Goal: Task Accomplishment & Management: Complete application form

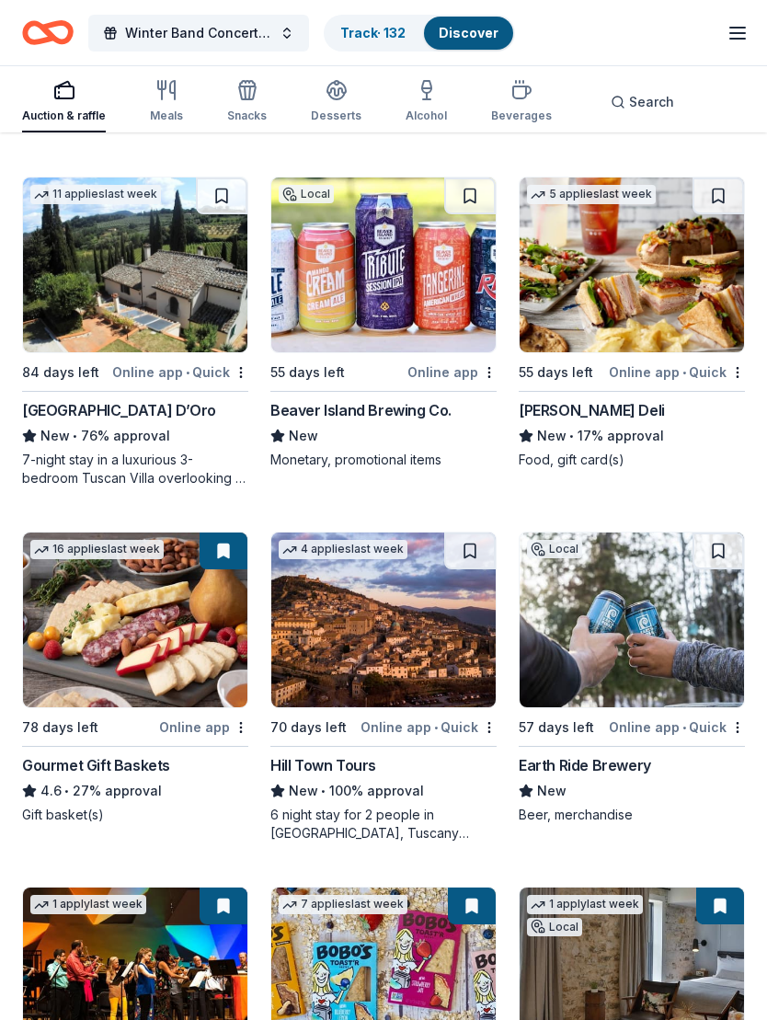
scroll to position [3338, 0]
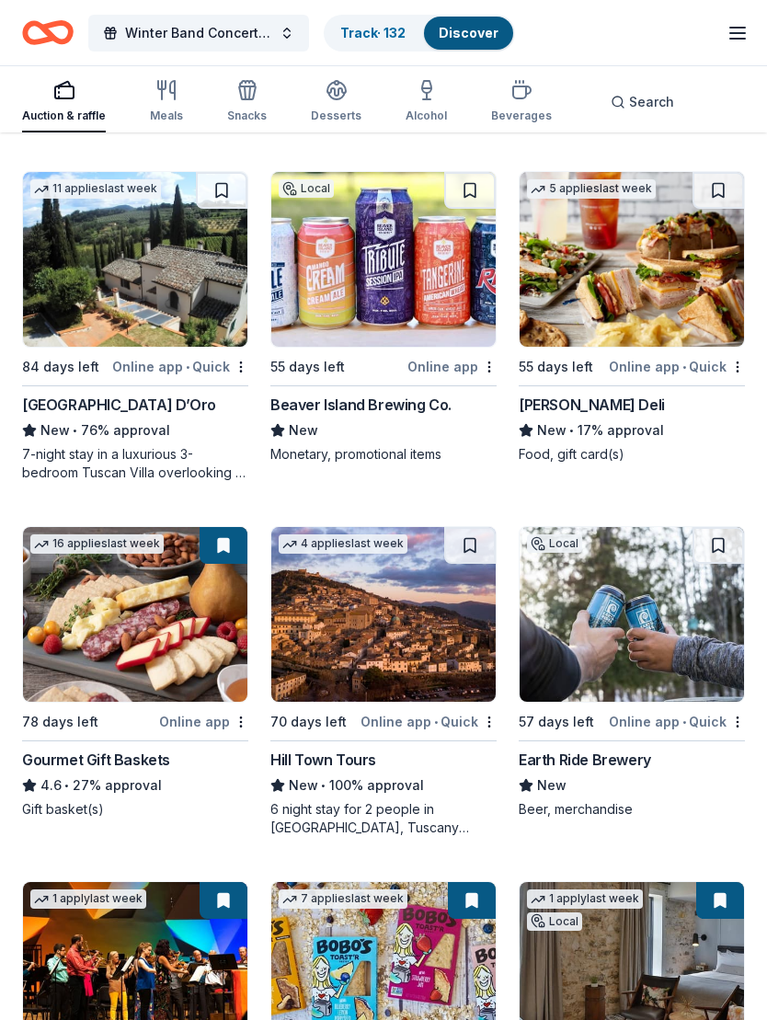
click at [599, 642] on img at bounding box center [632, 615] width 224 height 175
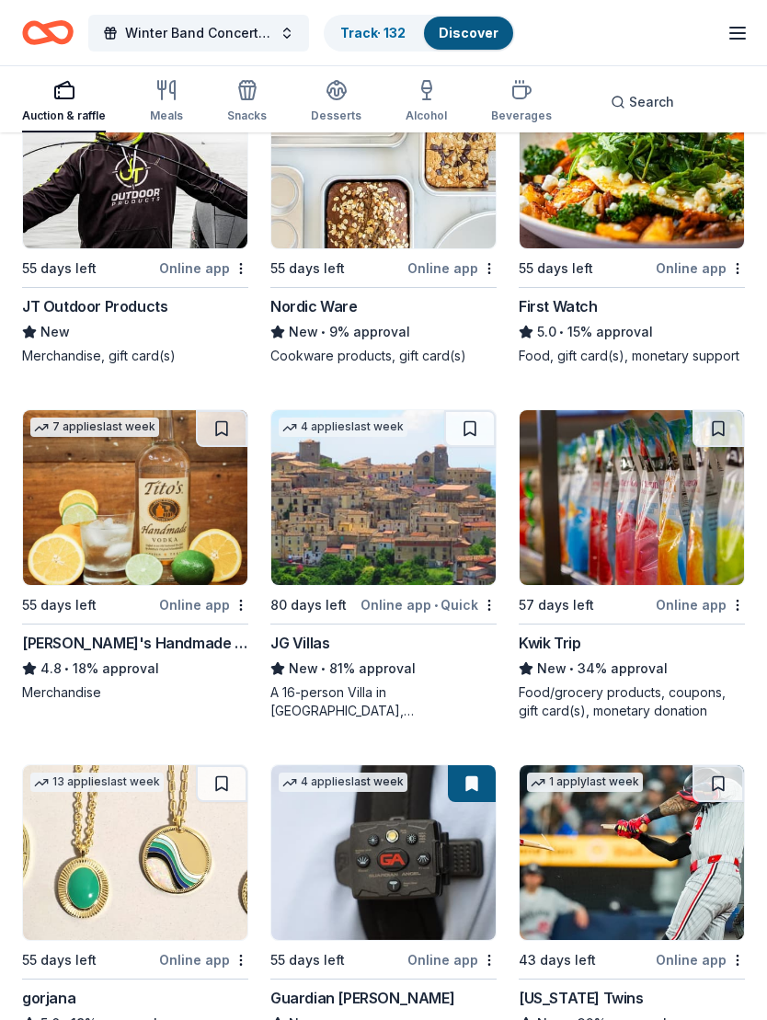
scroll to position [4838, 0]
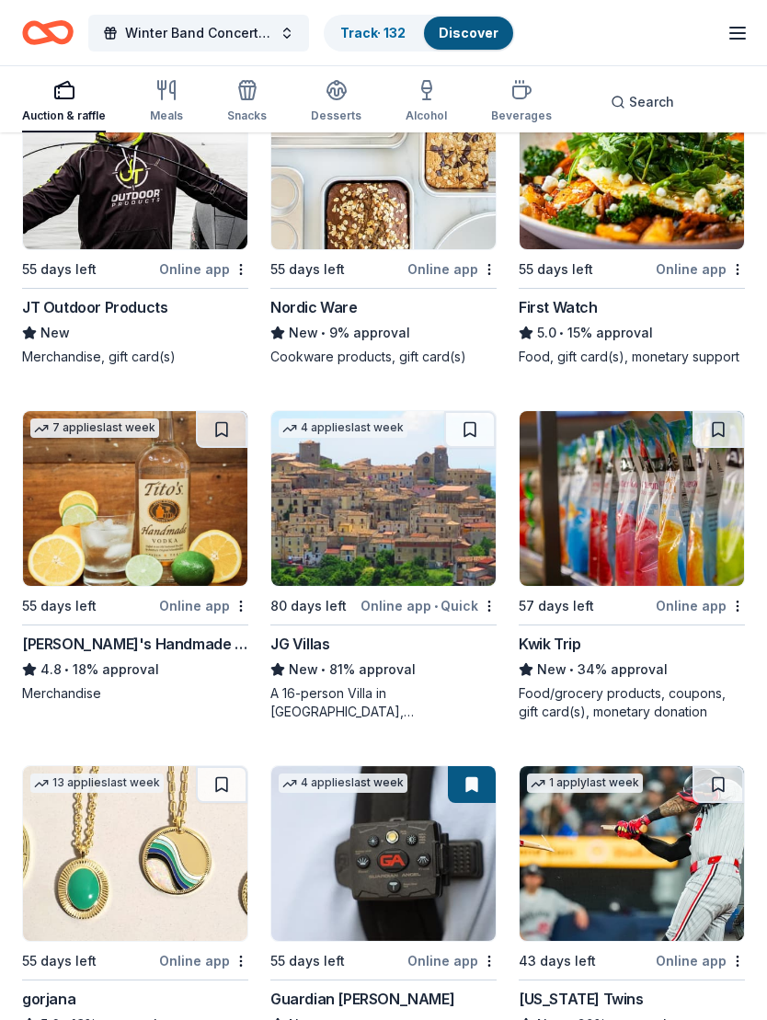
click at [684, 520] on img at bounding box center [632, 498] width 224 height 175
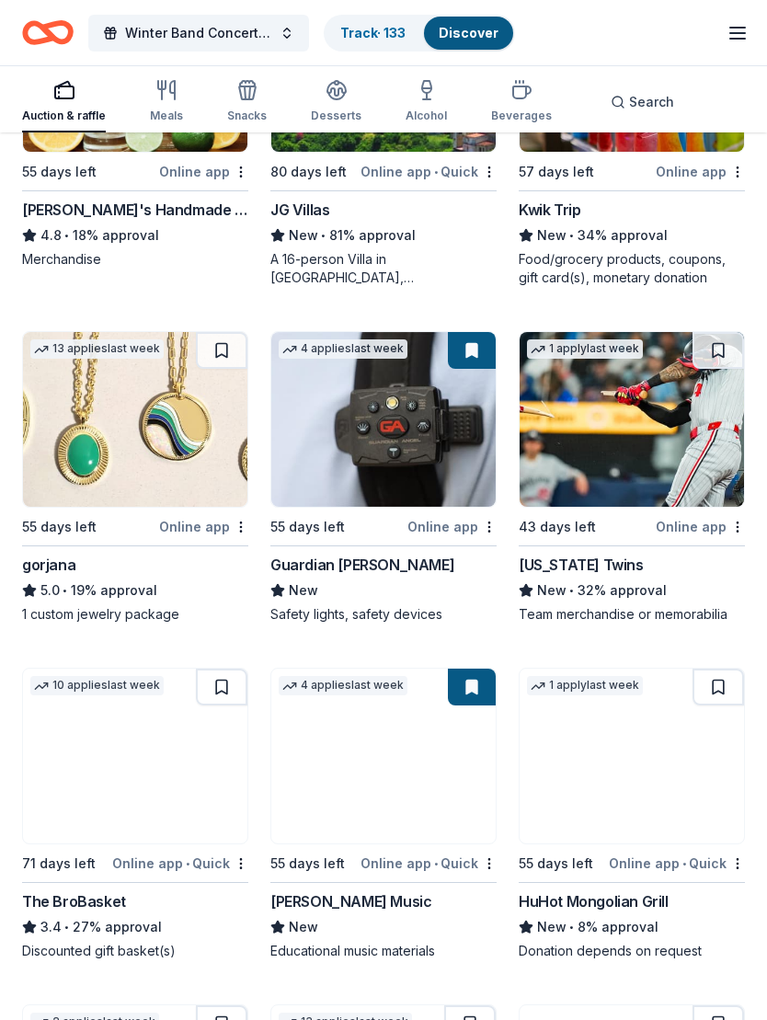
scroll to position [5272, 0]
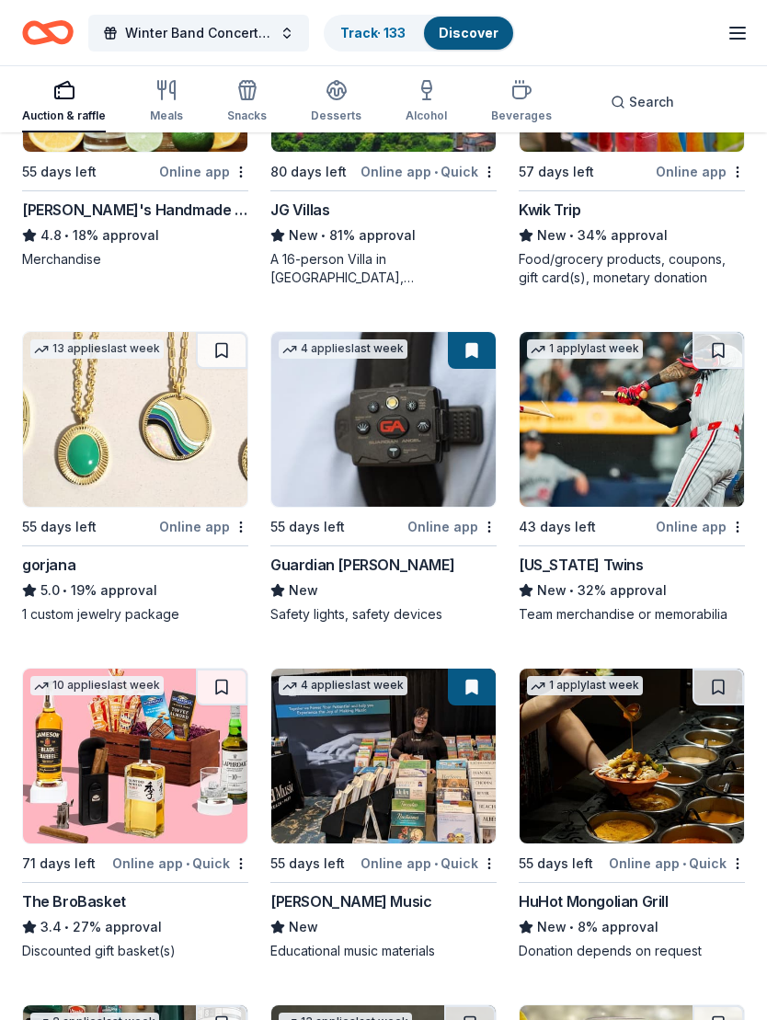
click at [97, 469] on img at bounding box center [135, 419] width 224 height 175
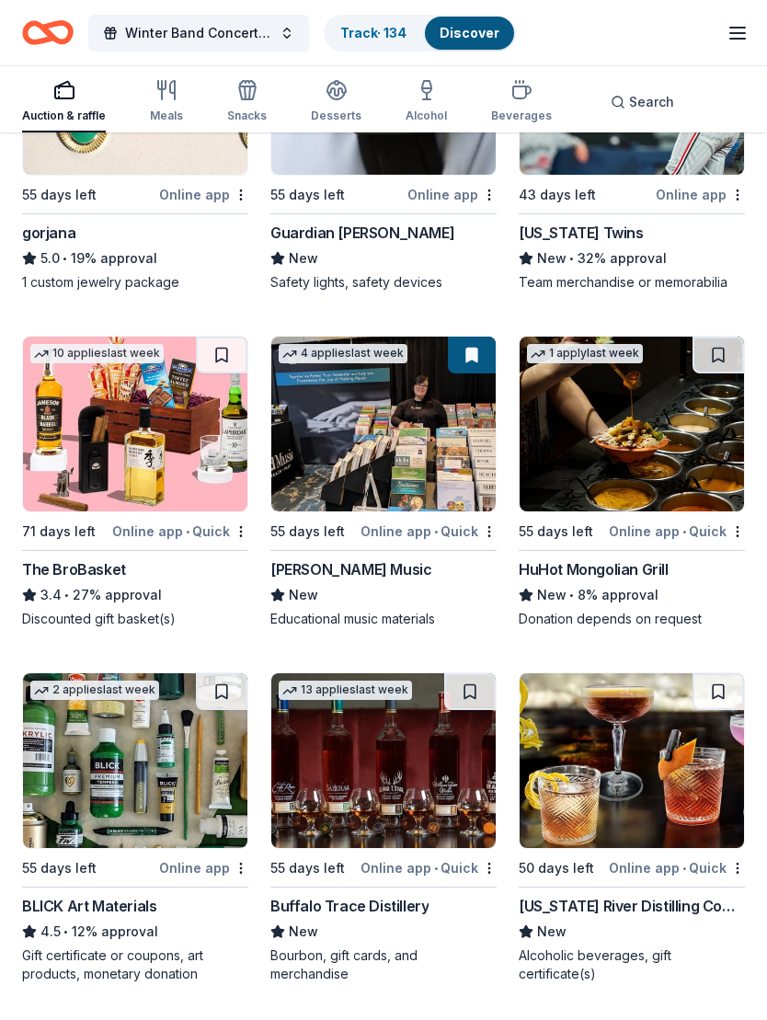
scroll to position [5605, 0]
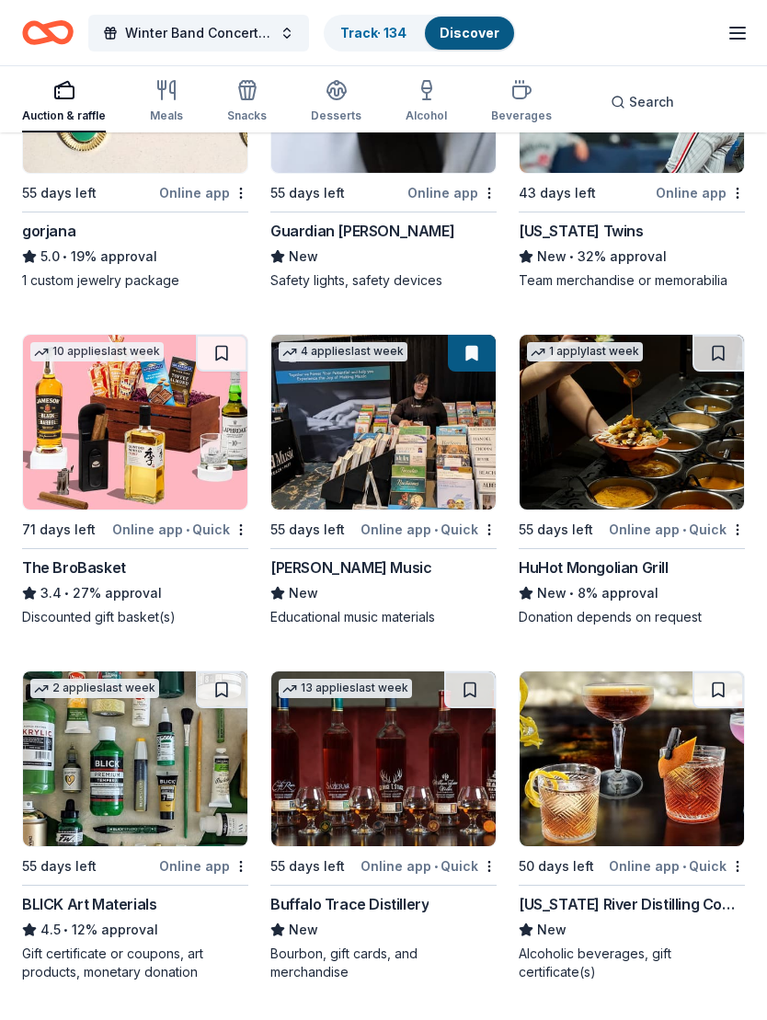
click at [646, 494] on img at bounding box center [632, 423] width 224 height 175
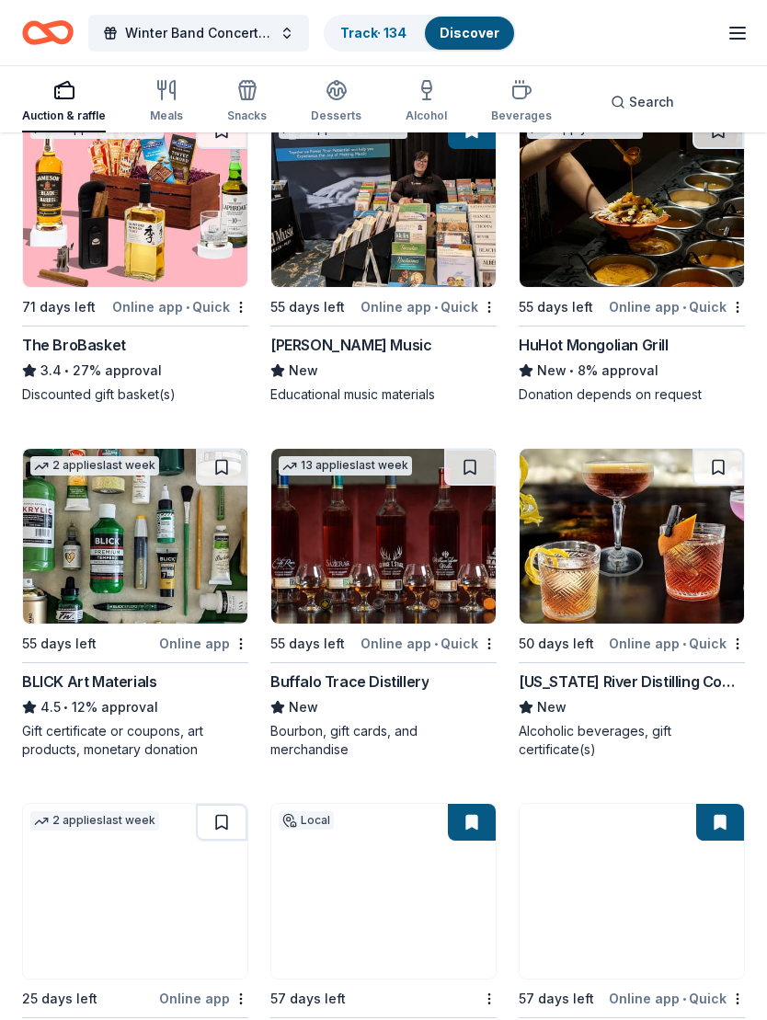
scroll to position [5833, 0]
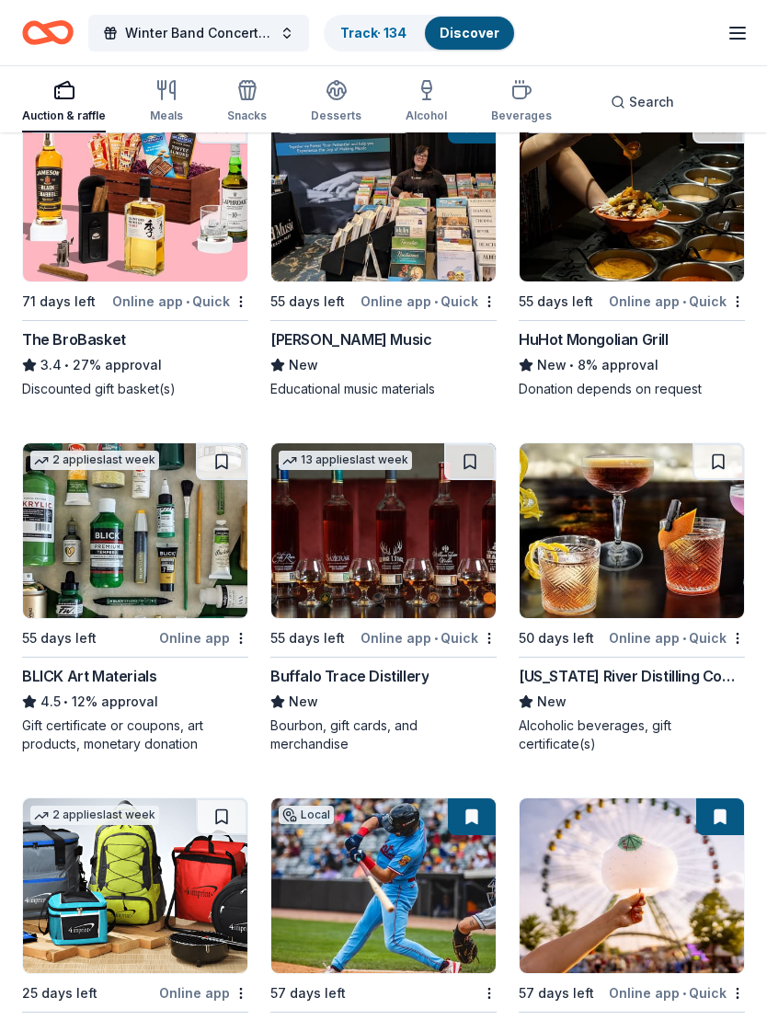
click at [124, 576] on img at bounding box center [135, 531] width 224 height 175
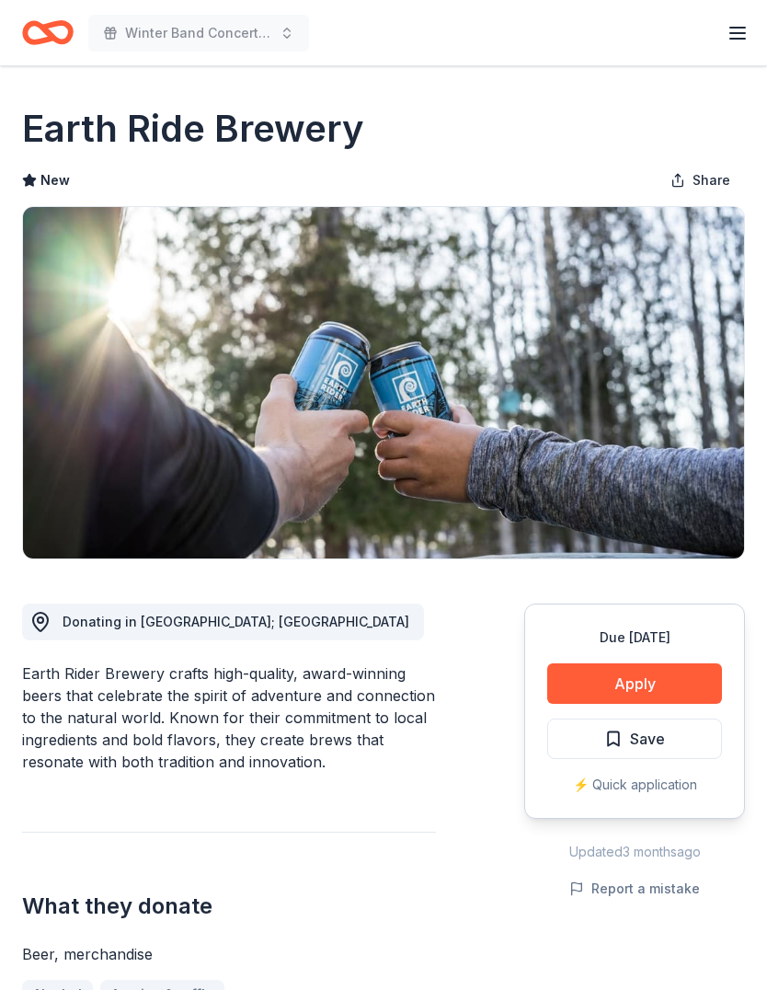
click at [643, 679] on button "Apply" at bounding box center [634, 683] width 175 height 40
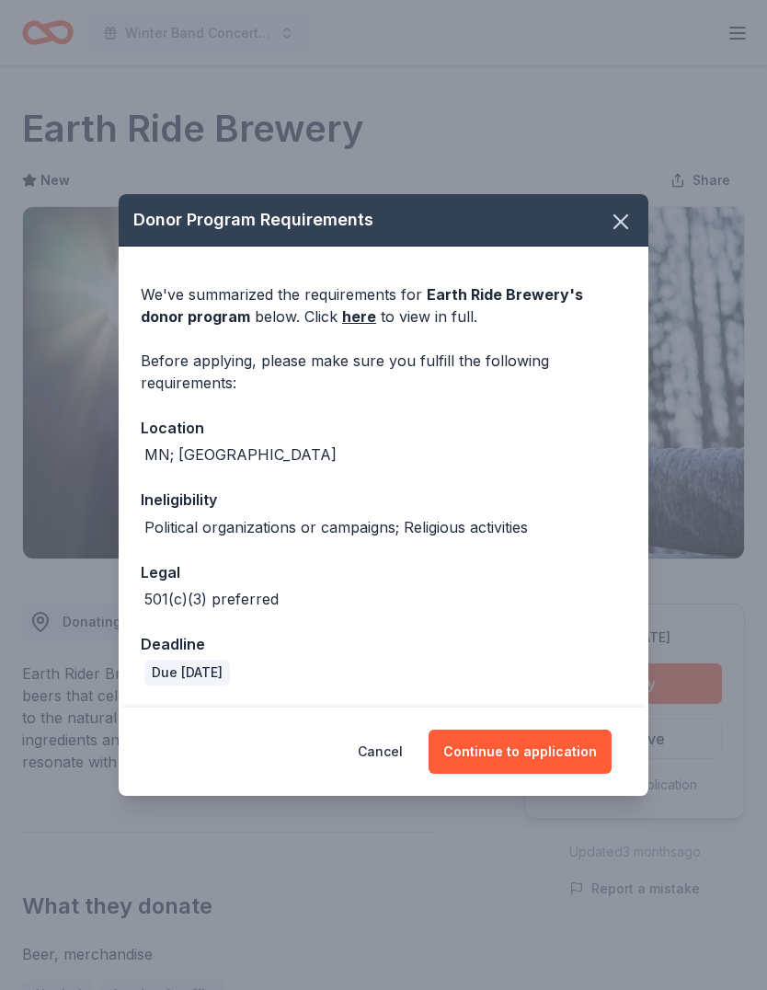
click at [342, 311] on link "here" at bounding box center [359, 316] width 34 height 22
click at [627, 220] on icon "button" at bounding box center [621, 222] width 26 height 26
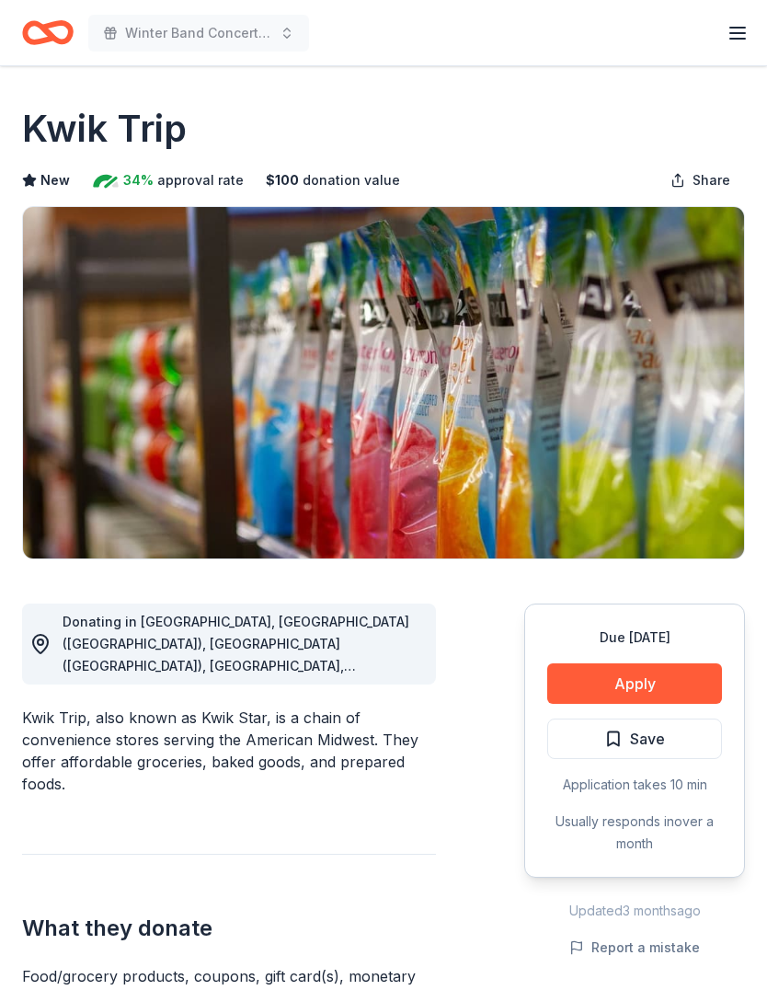
click at [643, 672] on button "Apply" at bounding box center [634, 683] width 175 height 40
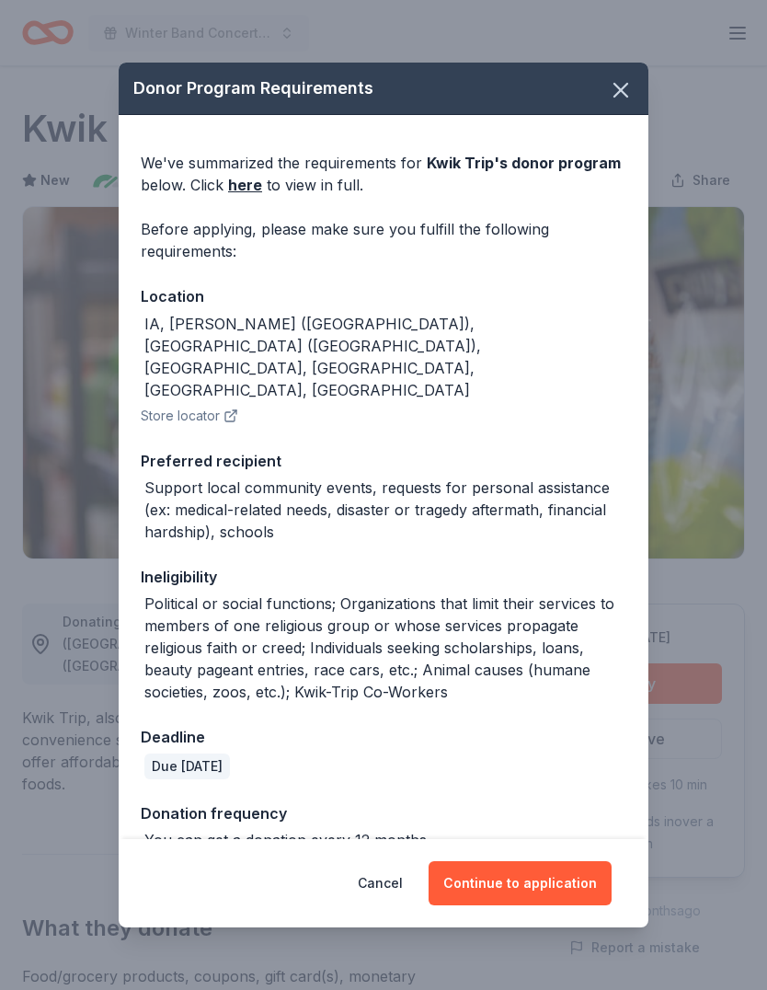
click at [526, 861] on button "Continue to application" at bounding box center [520, 883] width 183 height 44
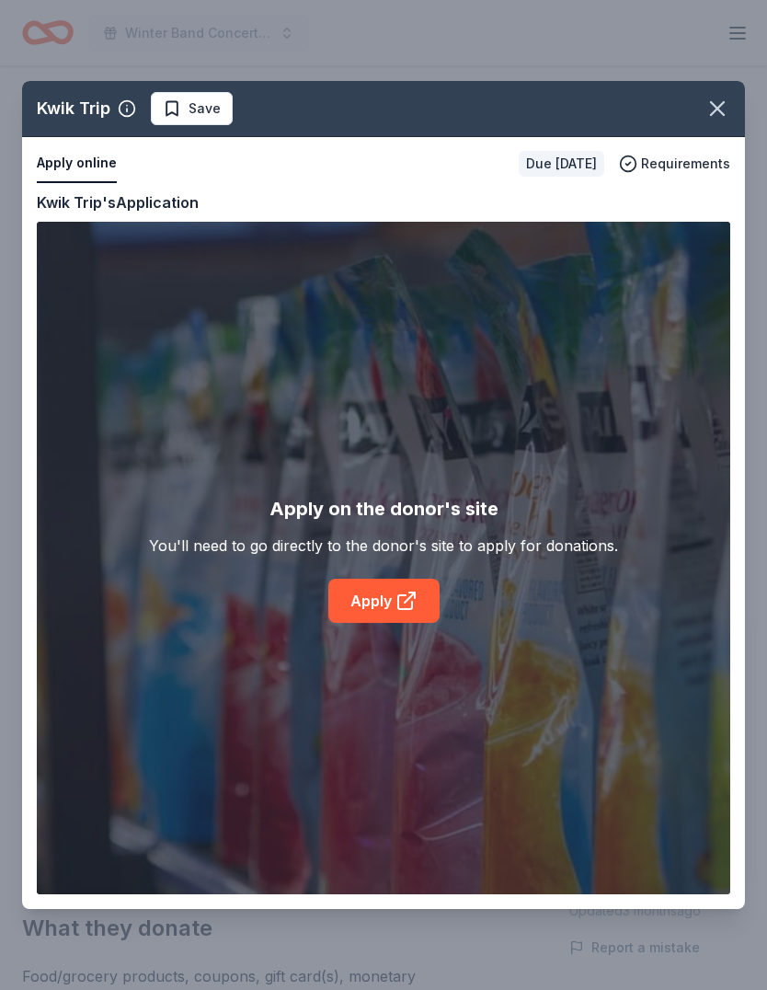
click at [398, 593] on icon at bounding box center [406, 601] width 22 height 22
click at [727, 104] on icon "button" at bounding box center [717, 109] width 26 height 26
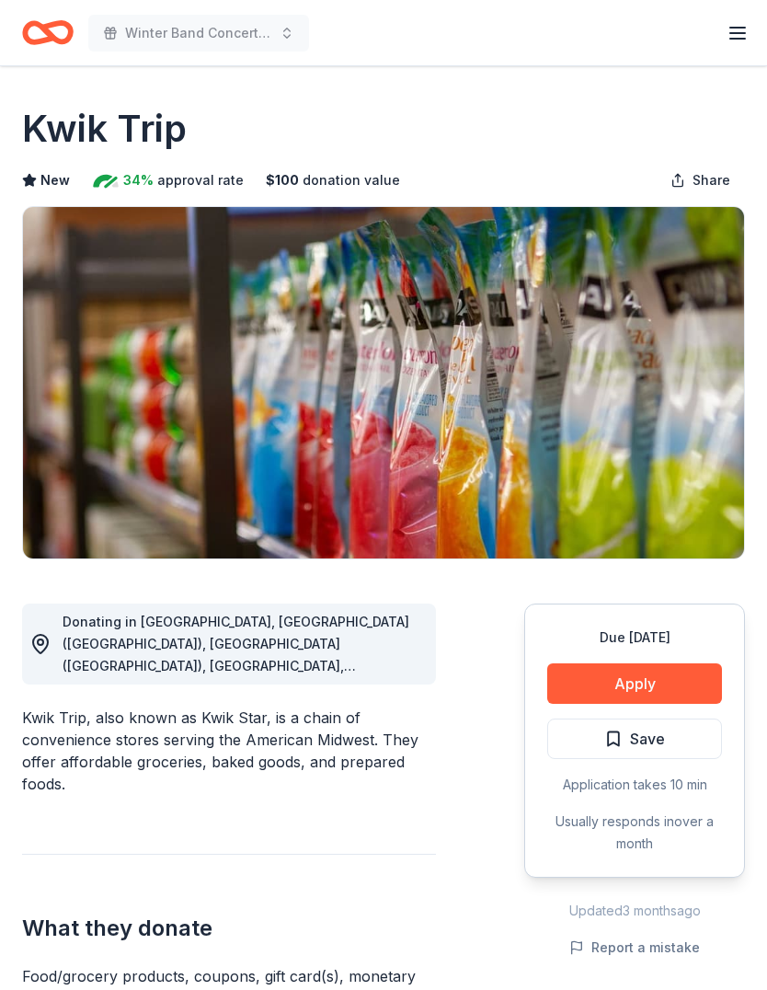
click at [673, 738] on button "Save" at bounding box center [634, 738] width 175 height 40
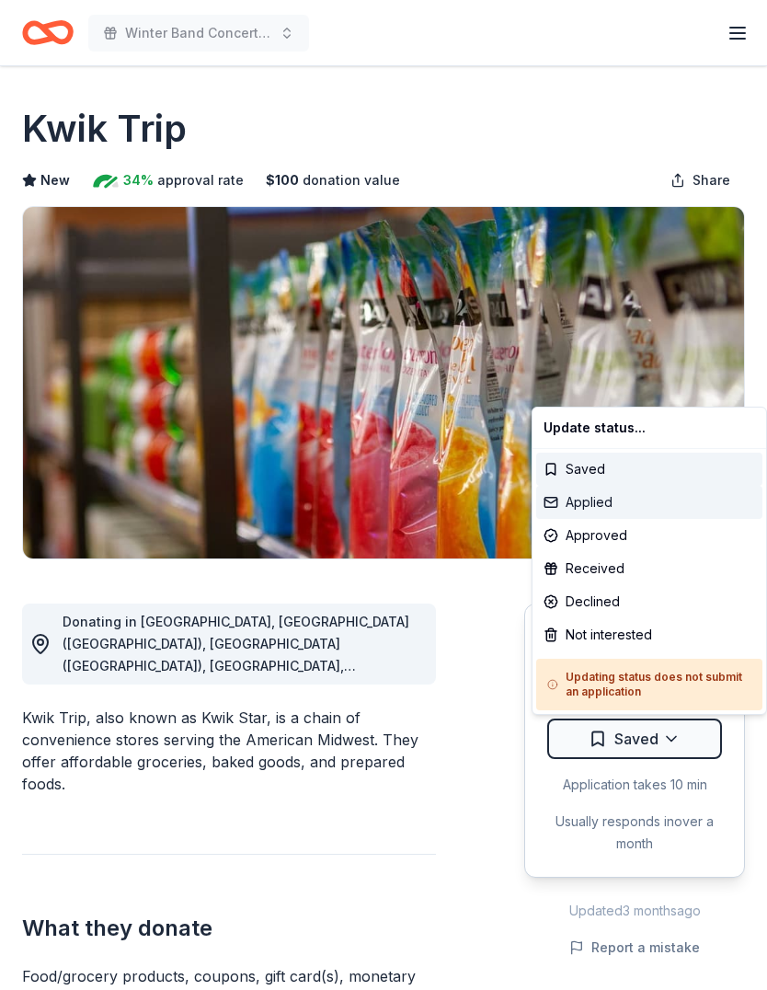
click at [600, 505] on div "Applied" at bounding box center [649, 502] width 226 height 33
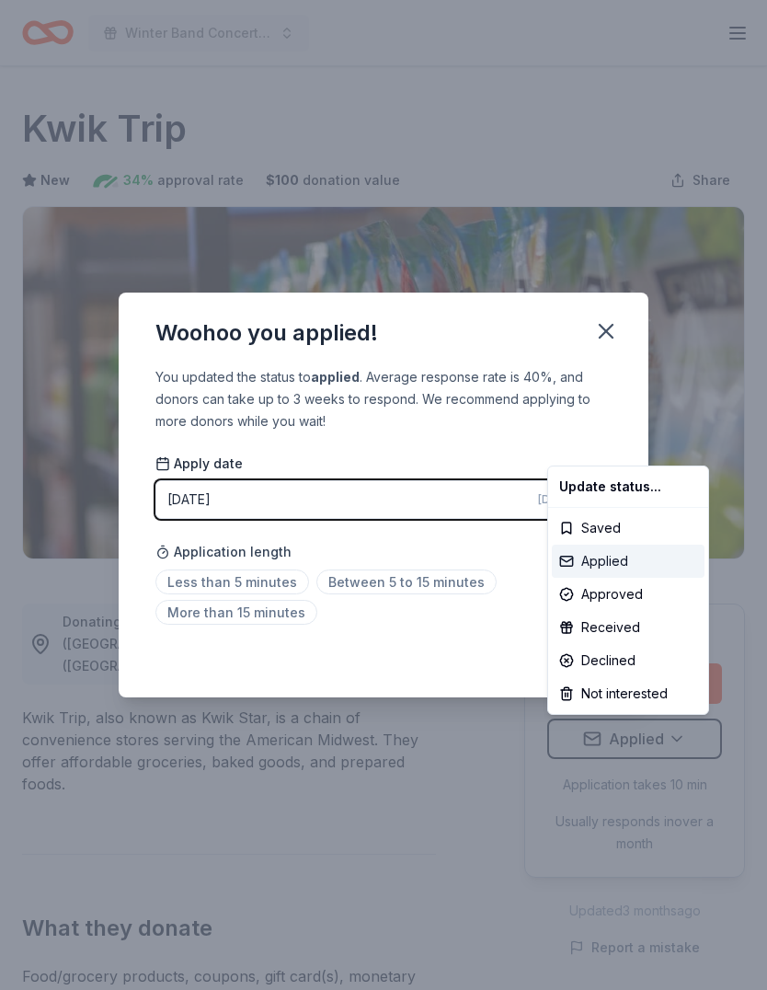
click at [611, 558] on div "Applied" at bounding box center [628, 560] width 153 height 33
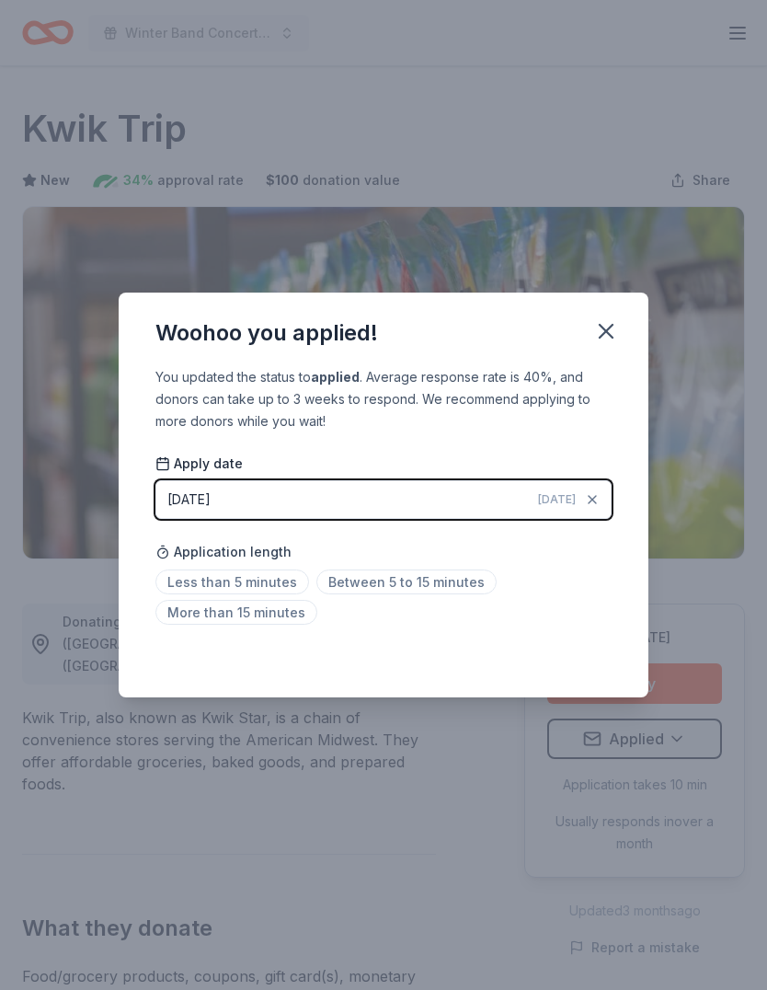
click at [262, 584] on span "Less than 5 minutes" at bounding box center [232, 581] width 154 height 25
click at [606, 331] on icon "button" at bounding box center [606, 331] width 13 height 13
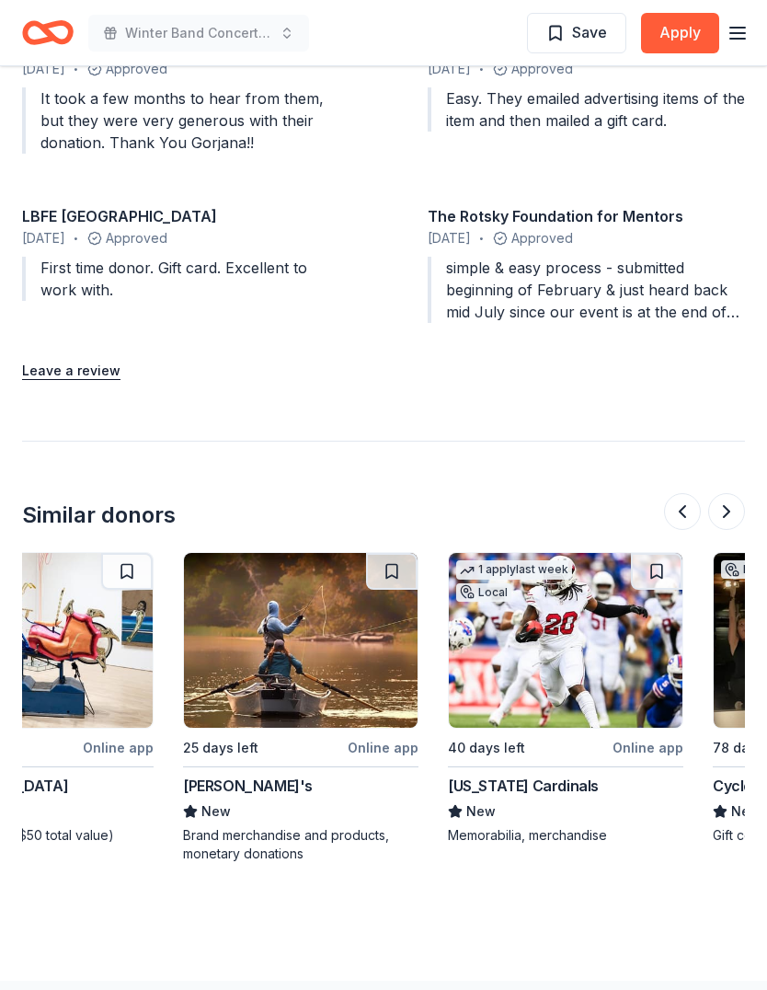
scroll to position [0, 376]
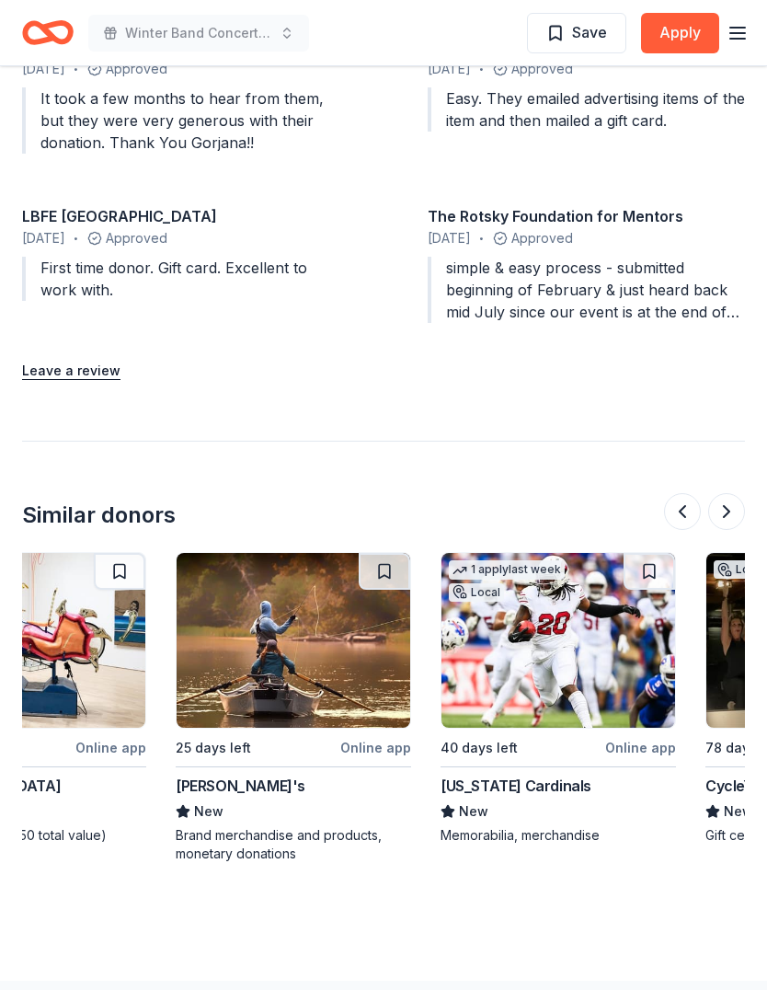
click at [302, 660] on img at bounding box center [294, 640] width 234 height 175
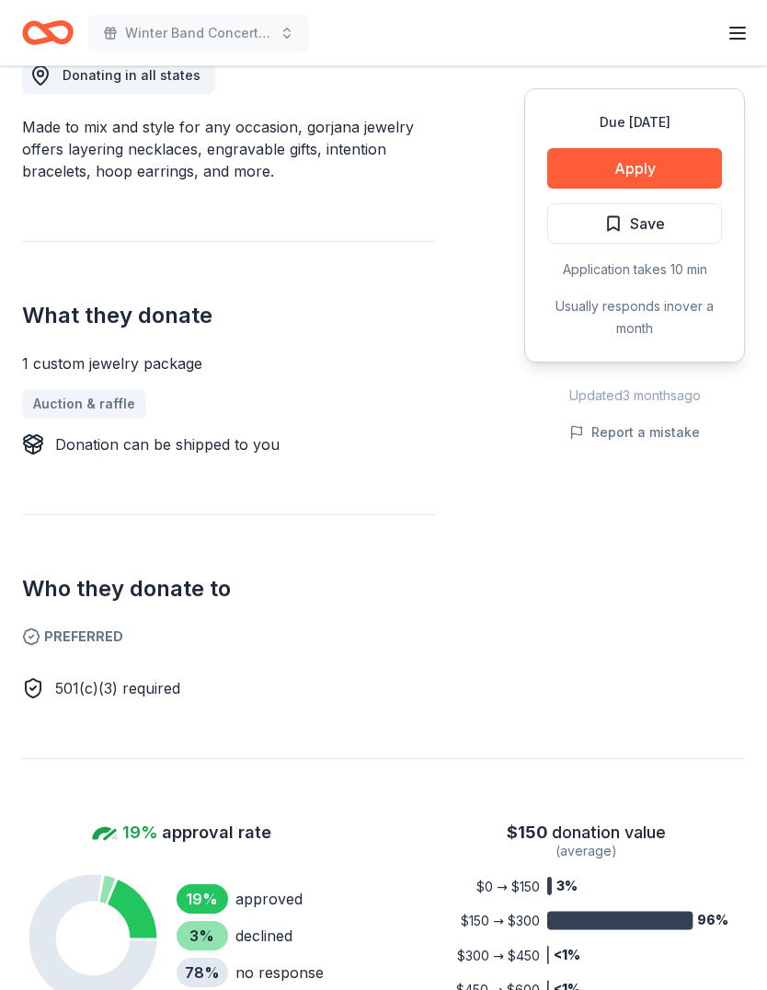
scroll to position [541, 0]
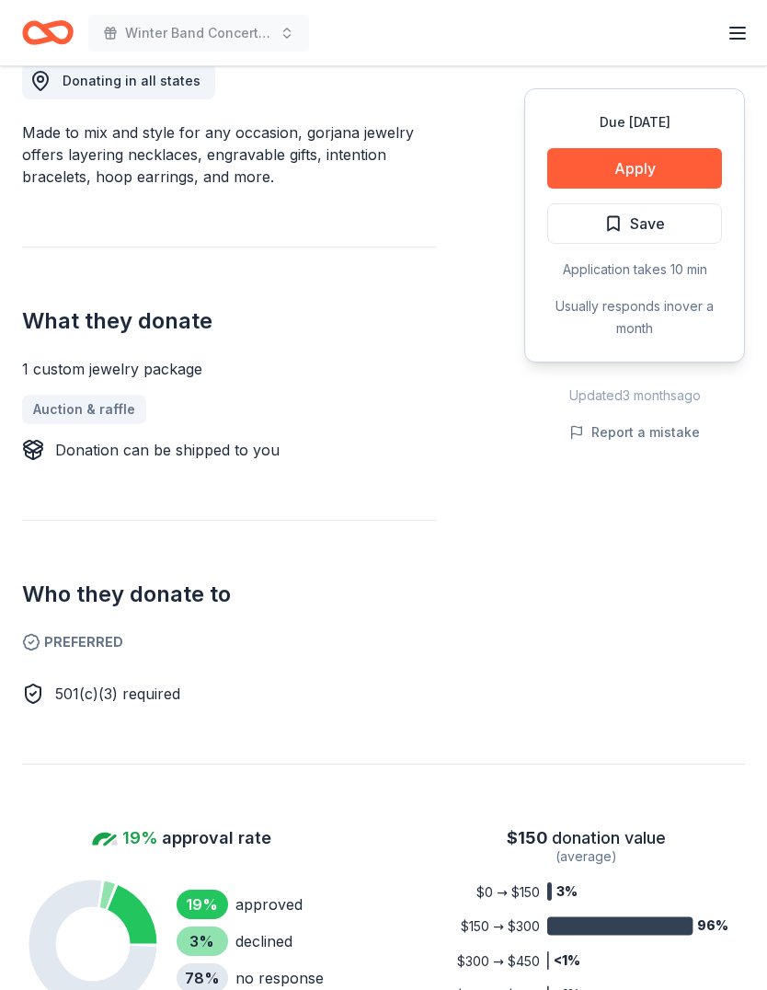
click at [675, 170] on button "Apply" at bounding box center [634, 168] width 175 height 40
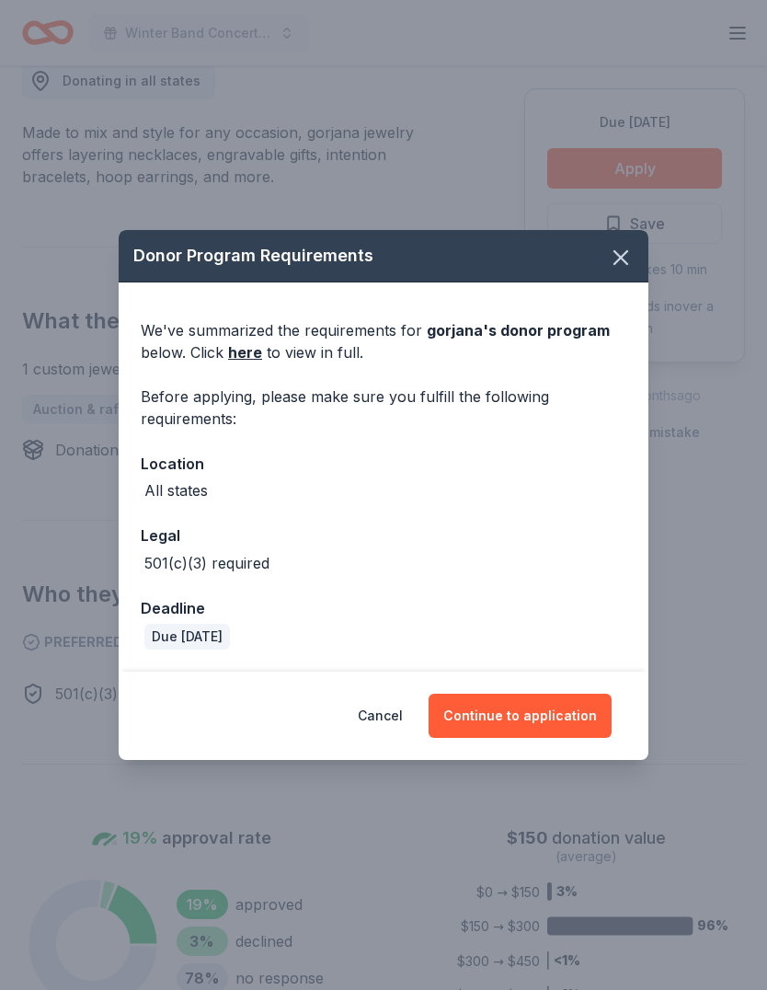
click at [573, 703] on button "Continue to application" at bounding box center [520, 715] width 183 height 44
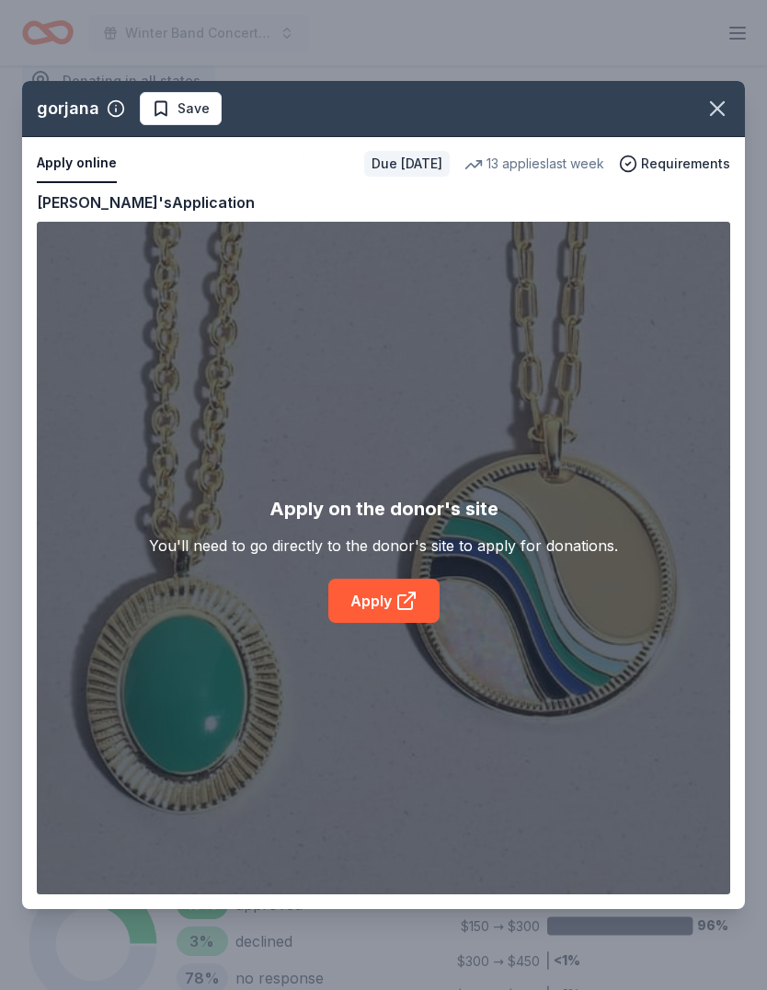
click at [390, 601] on link "Apply" at bounding box center [383, 600] width 111 height 44
click at [727, 113] on icon "button" at bounding box center [717, 109] width 26 height 26
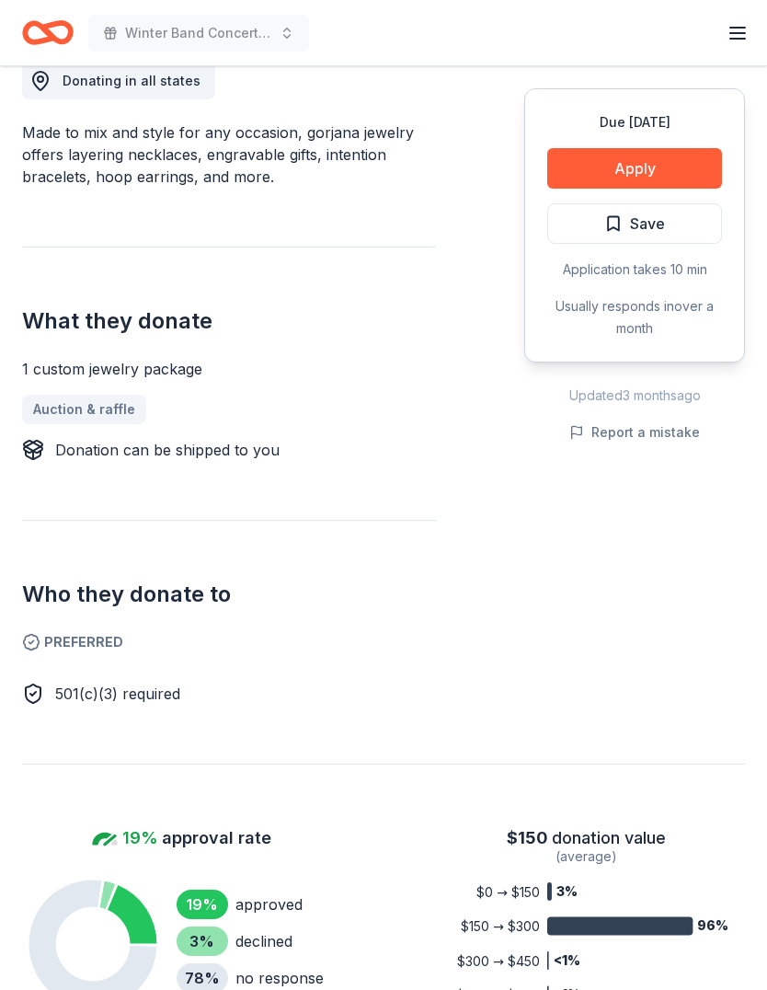
click at [680, 220] on button "Save" at bounding box center [634, 223] width 175 height 40
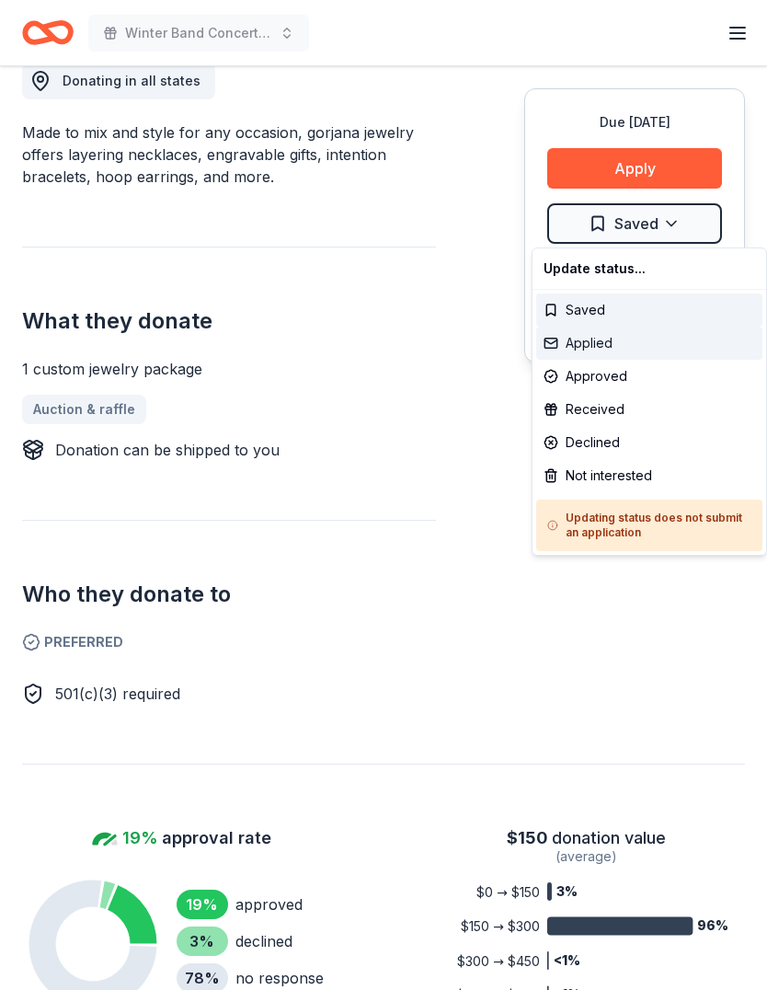
click at [599, 341] on div "Applied" at bounding box center [649, 342] width 226 height 33
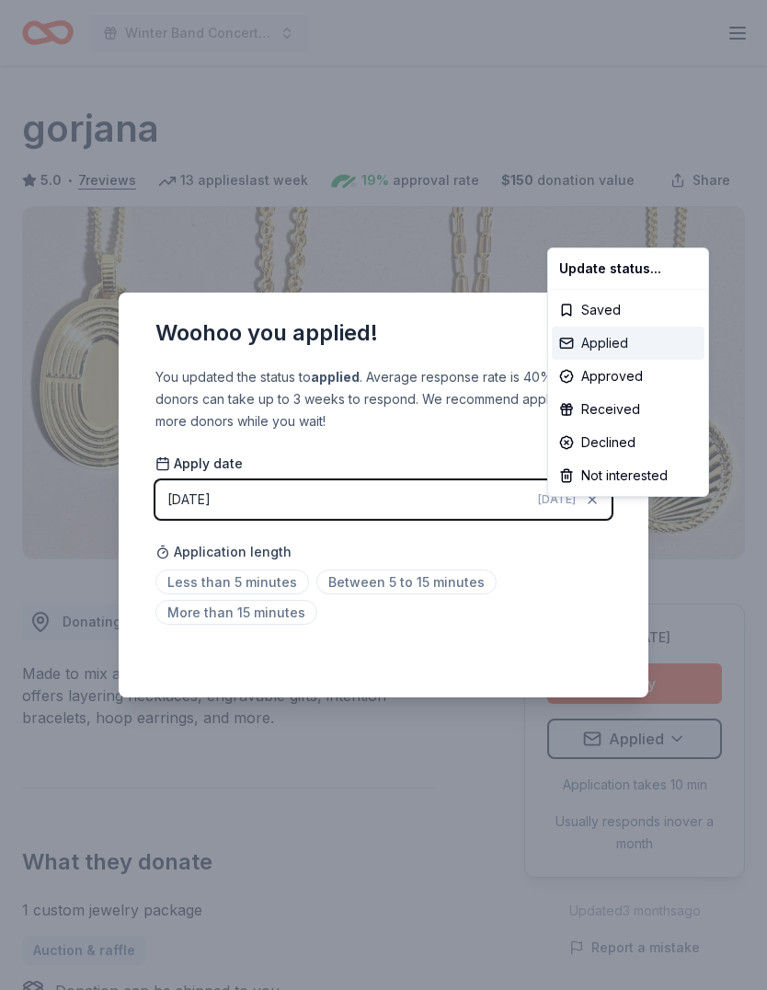
click at [630, 342] on div "Applied" at bounding box center [628, 342] width 153 height 33
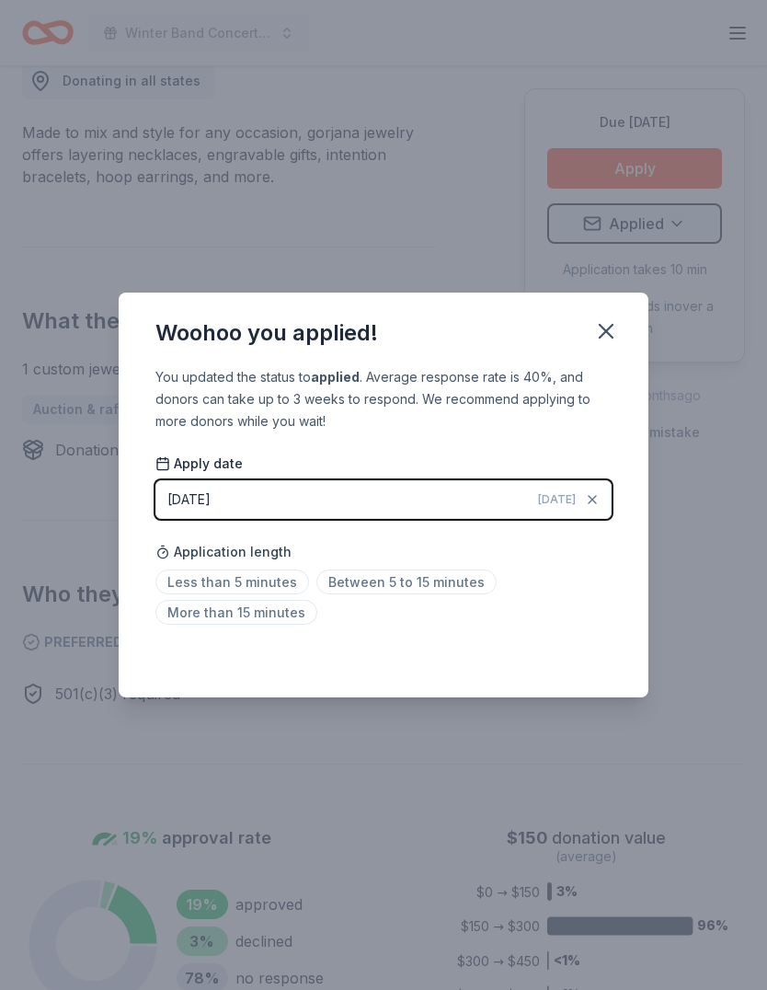
click at [406, 576] on span "Between 5 to 15 minutes" at bounding box center [406, 581] width 180 height 25
click at [614, 328] on icon "button" at bounding box center [606, 331] width 26 height 26
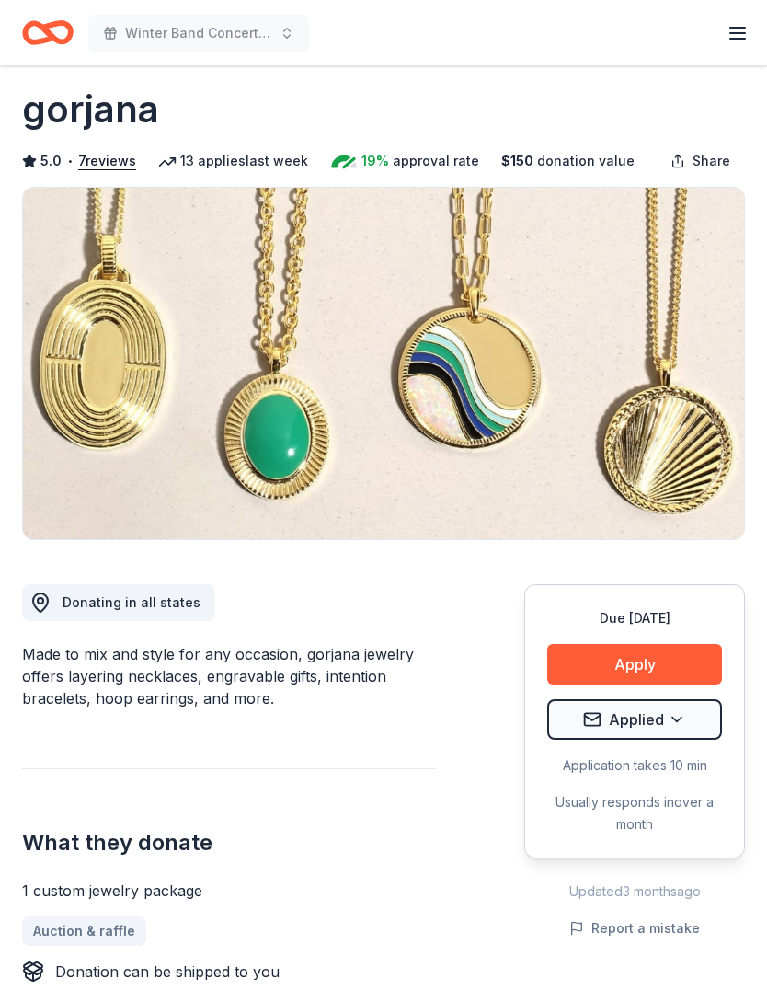
scroll to position [0, 0]
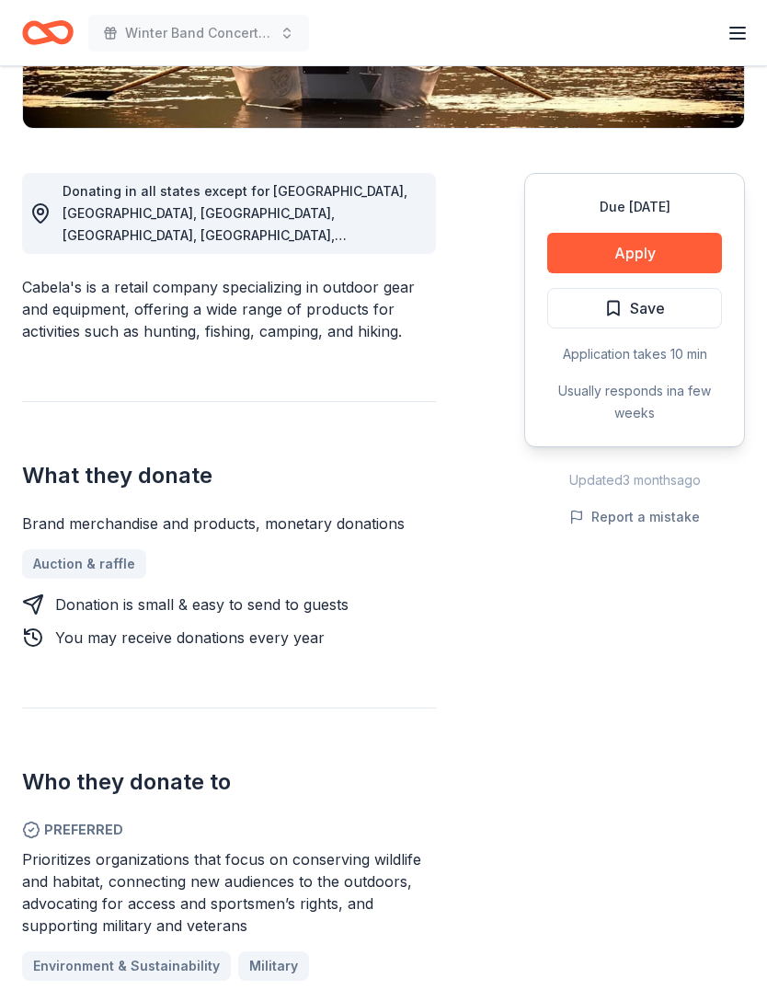
scroll to position [441, 0]
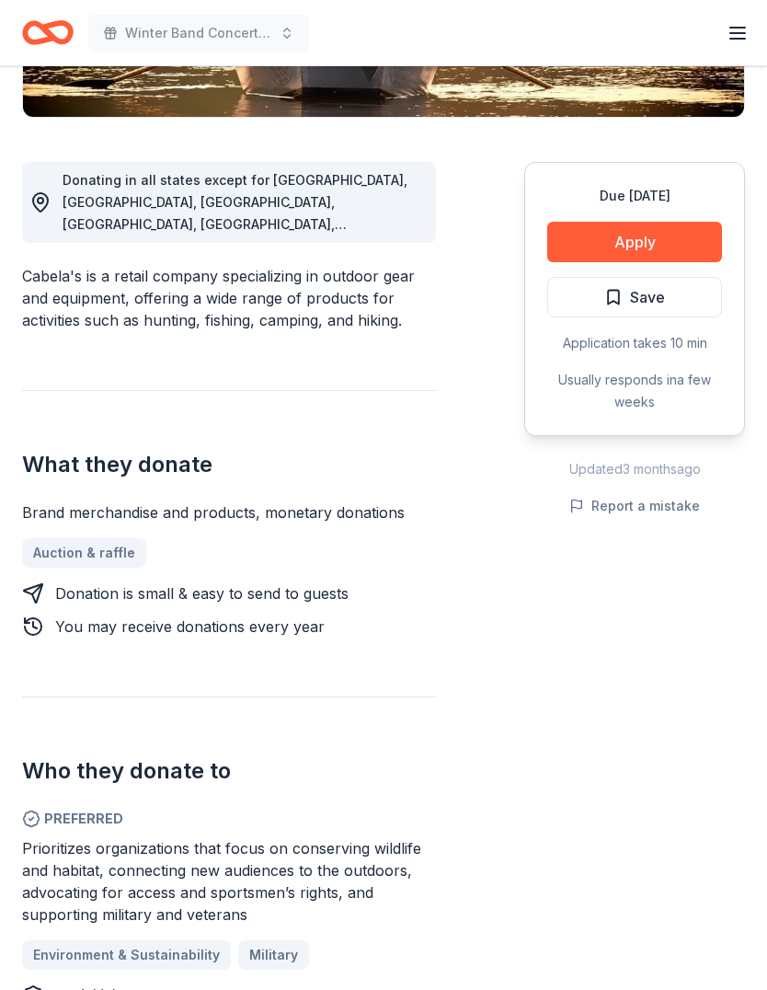
click at [669, 236] on button "Apply" at bounding box center [634, 242] width 175 height 40
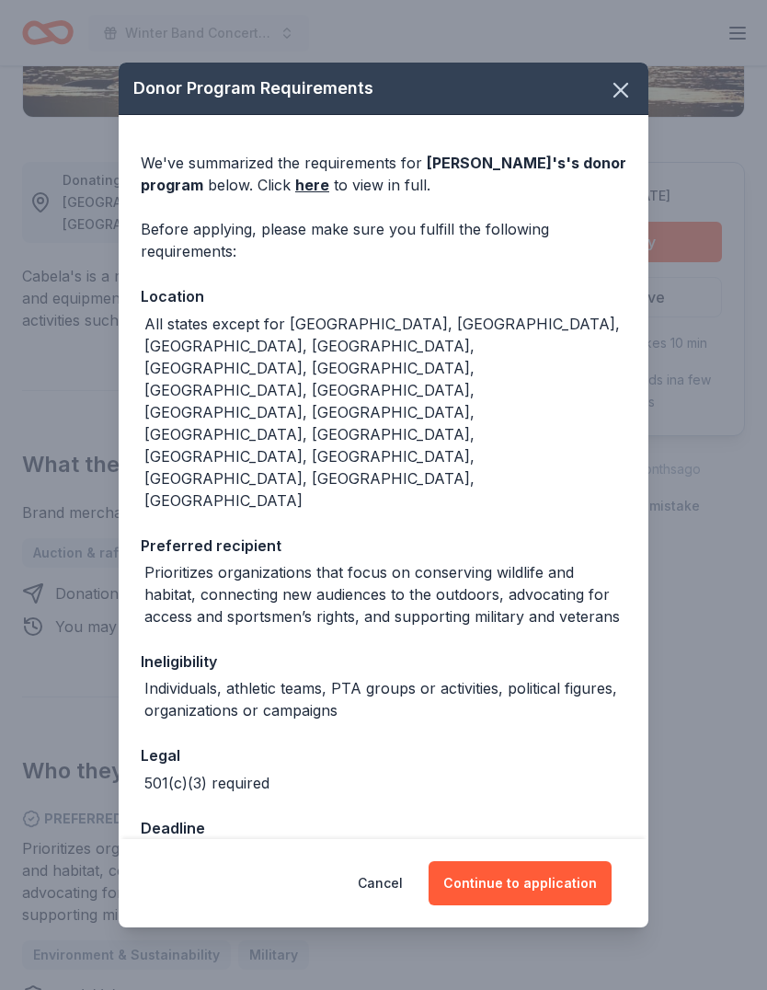
click at [523, 889] on button "Continue to application" at bounding box center [520, 883] width 183 height 44
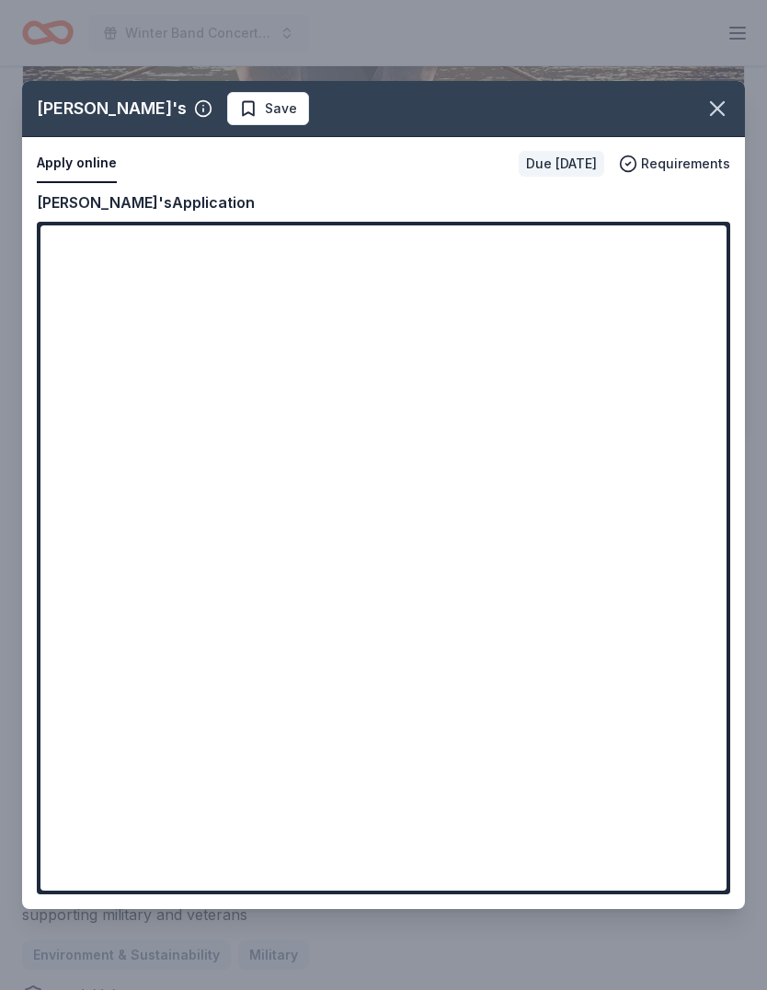
click at [718, 115] on icon "button" at bounding box center [717, 108] width 13 height 13
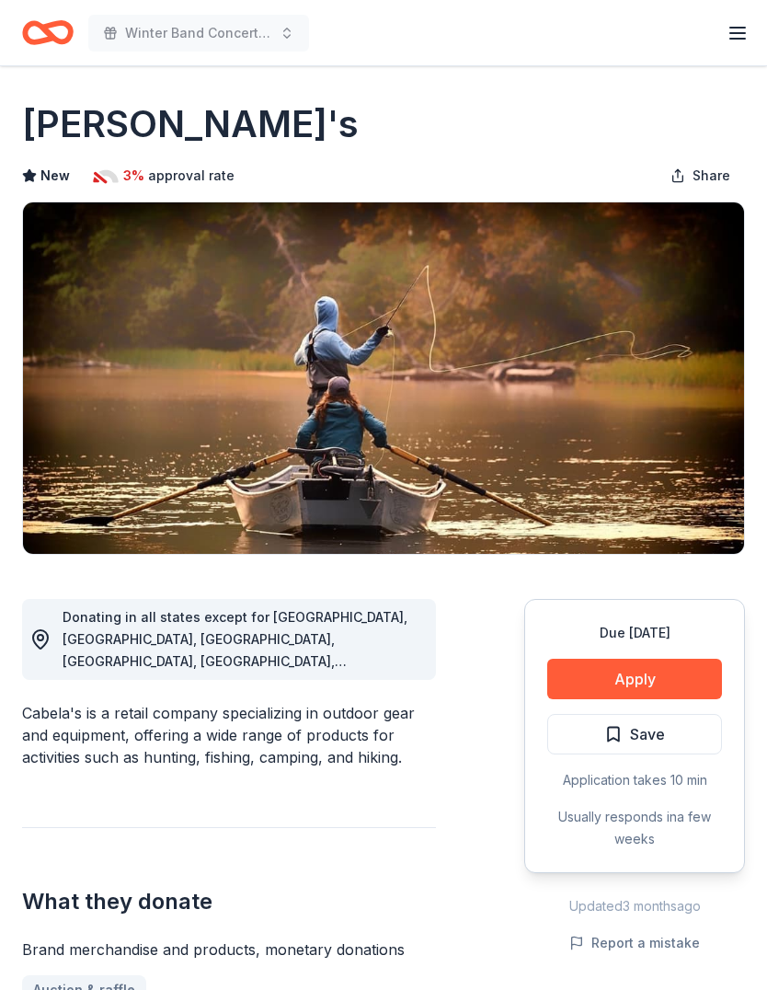
scroll to position [0, 0]
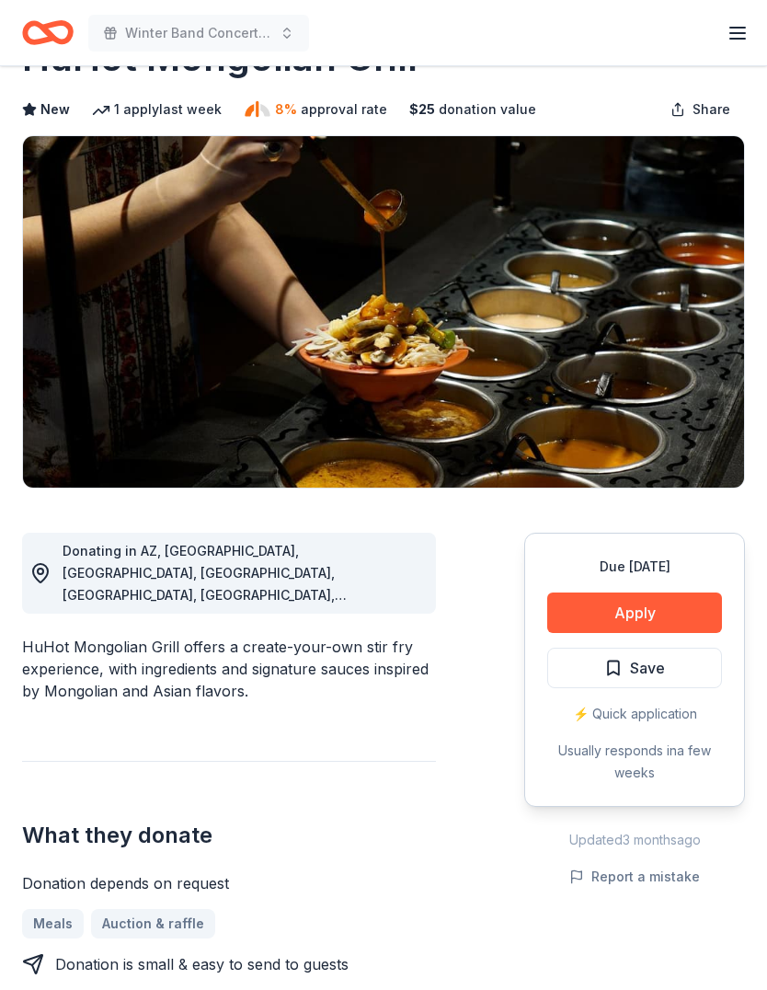
scroll to position [73, 0]
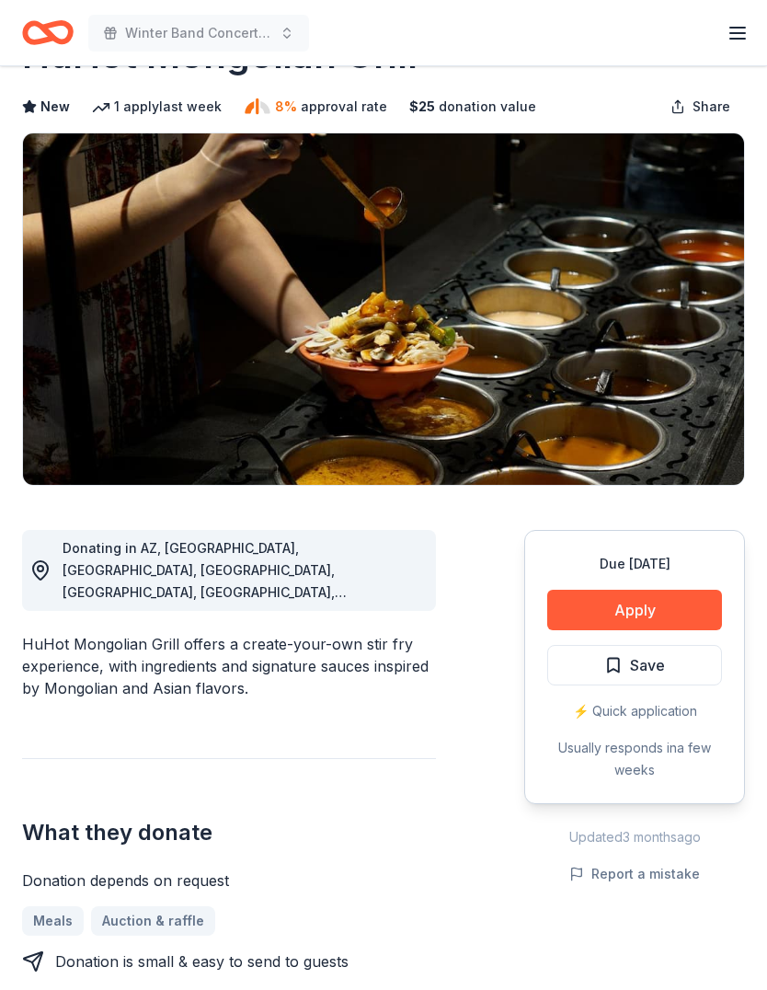
click at [656, 613] on button "Apply" at bounding box center [634, 610] width 175 height 40
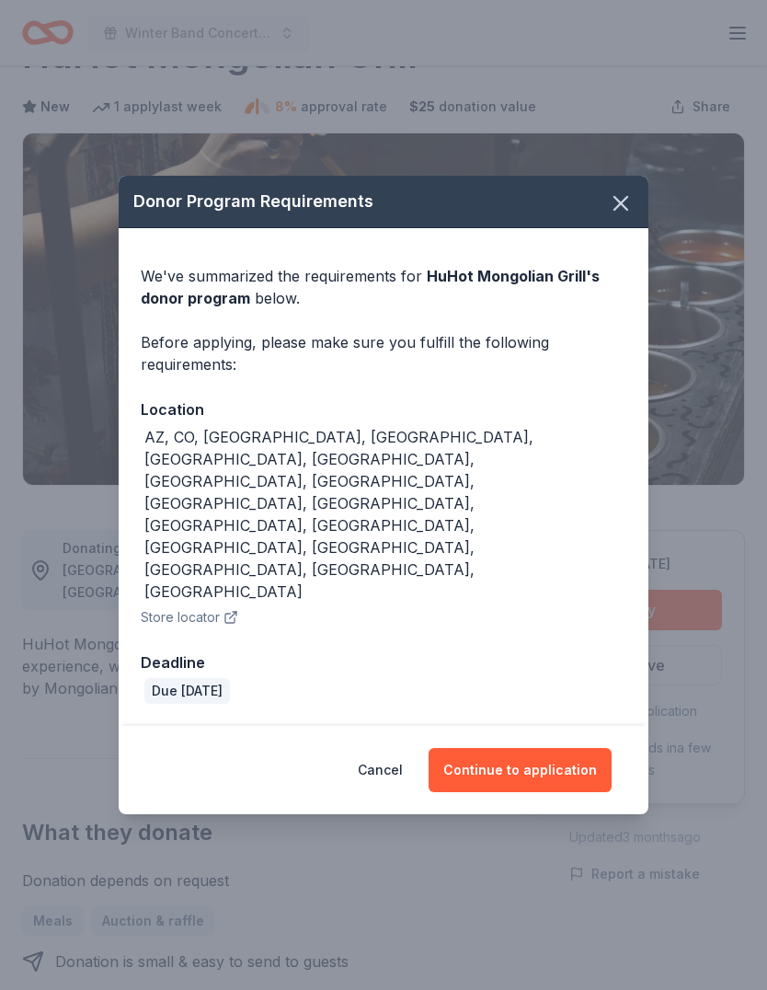
click at [533, 748] on button "Continue to application" at bounding box center [520, 770] width 183 height 44
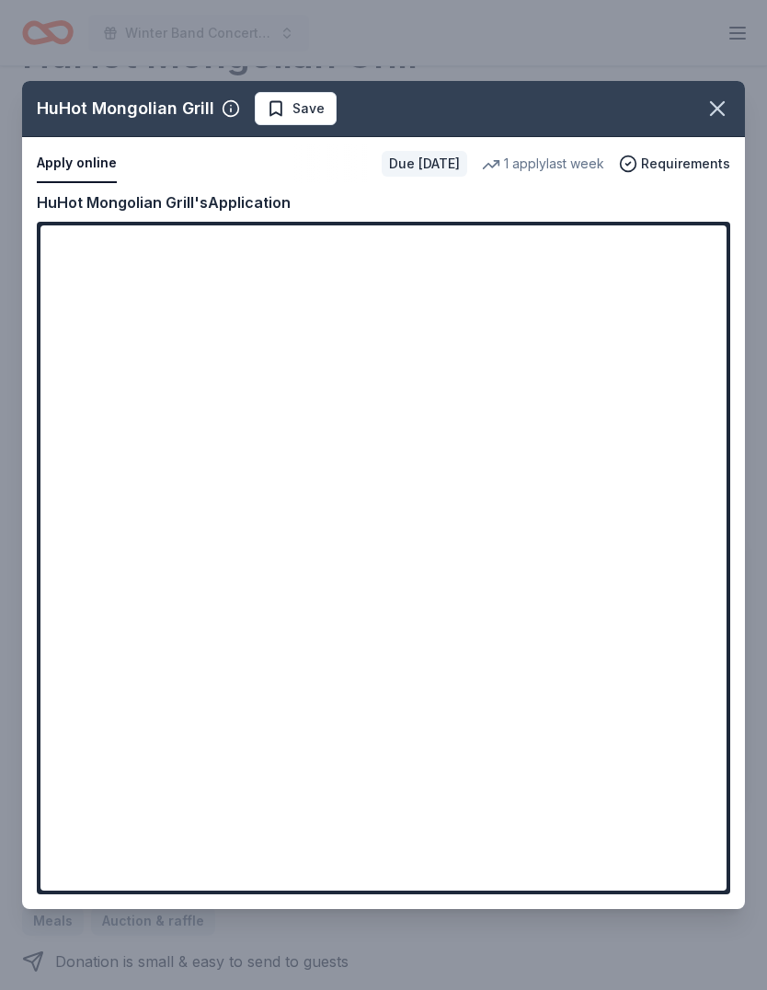
click at [724, 115] on icon "button" at bounding box center [717, 108] width 13 height 13
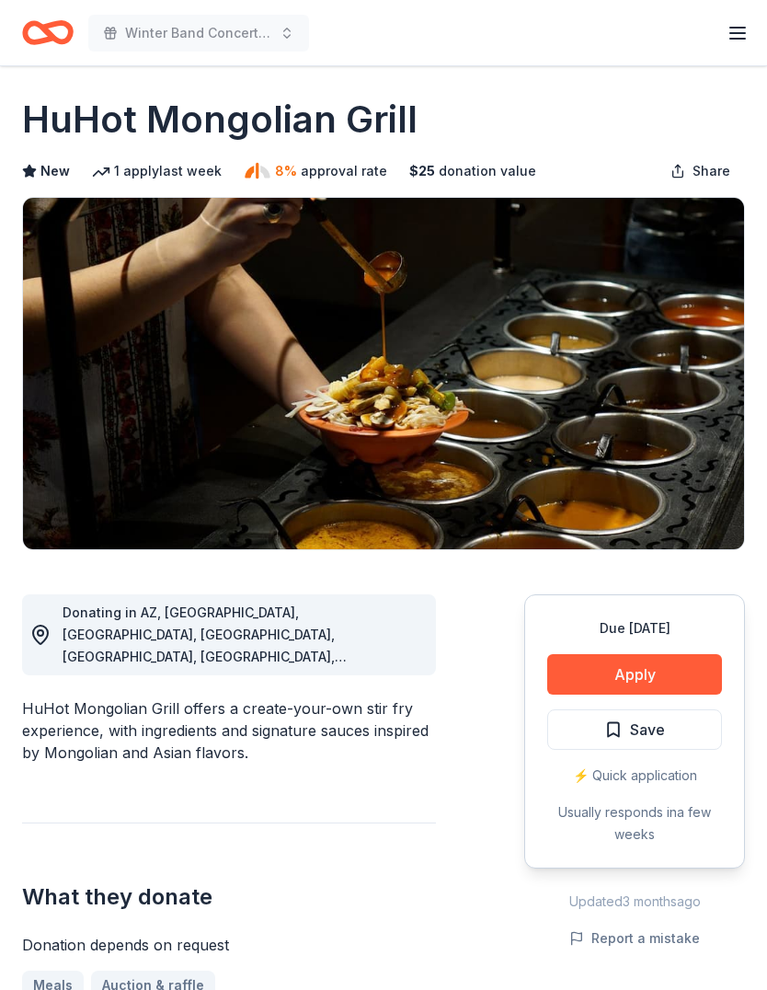
scroll to position [0, 0]
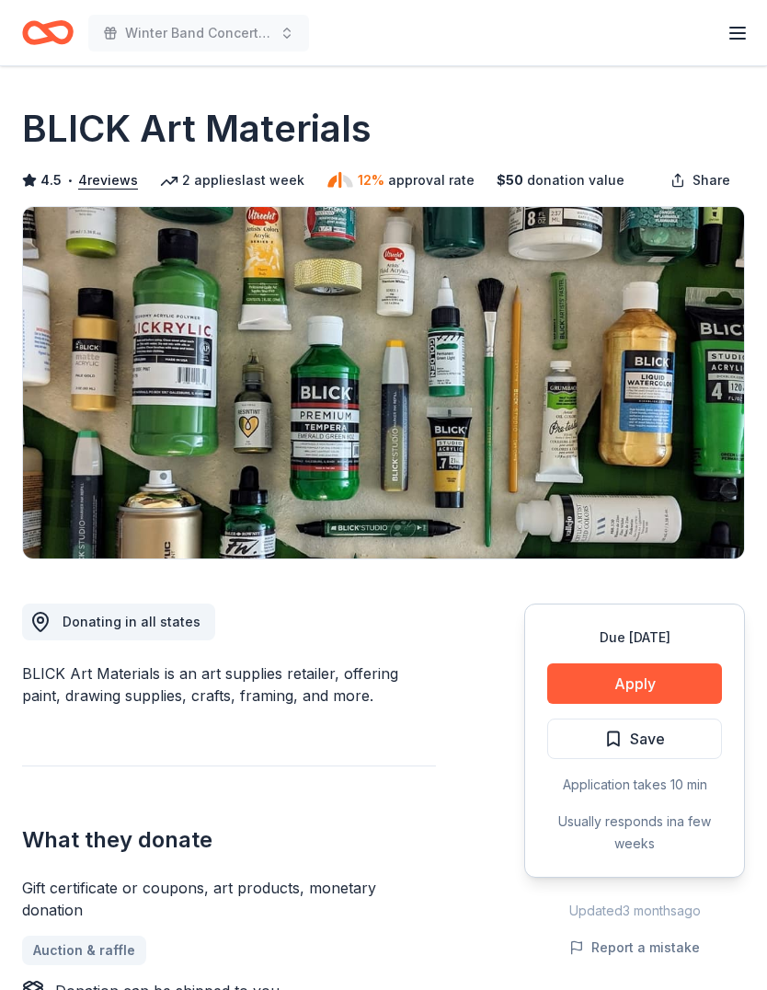
click at [654, 670] on button "Apply" at bounding box center [634, 683] width 175 height 40
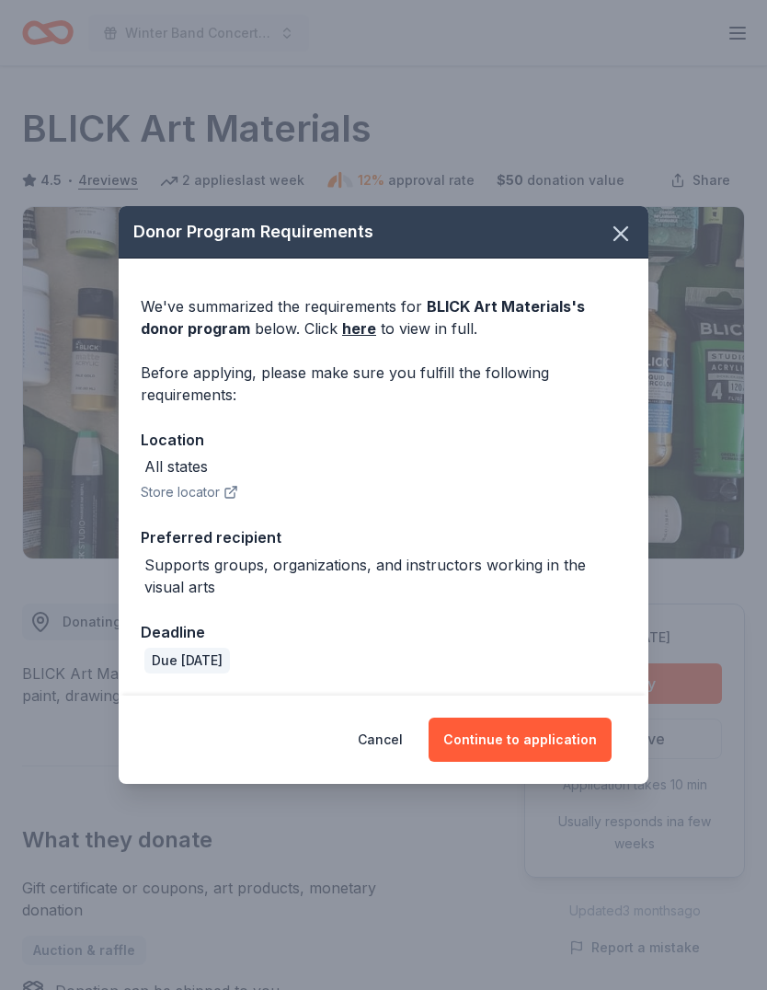
click at [571, 726] on button "Continue to application" at bounding box center [520, 739] width 183 height 44
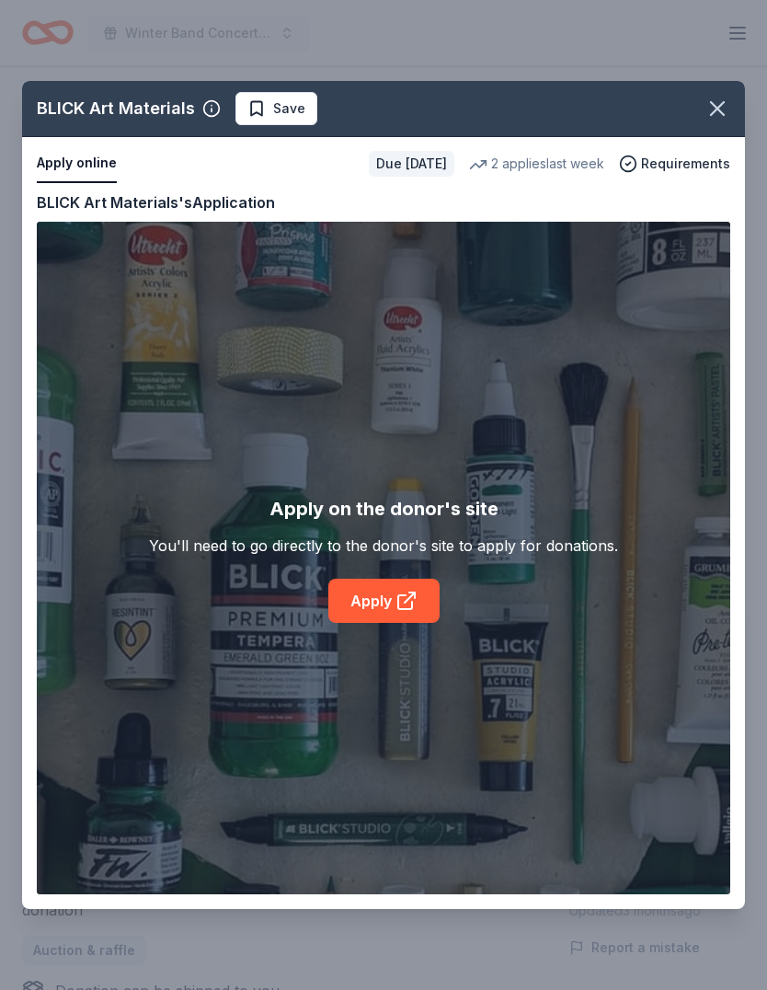
click at [398, 611] on icon at bounding box center [406, 601] width 22 height 22
